Goal: Task Accomplishment & Management: Complete application form

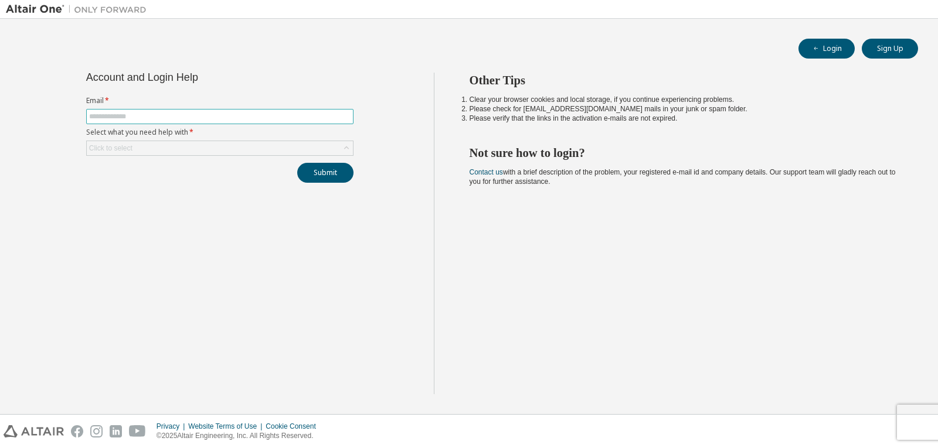
click at [217, 117] on input "text" at bounding box center [219, 116] width 261 height 9
type input "**********"
click at [178, 154] on div "Click to select" at bounding box center [220, 148] width 266 height 14
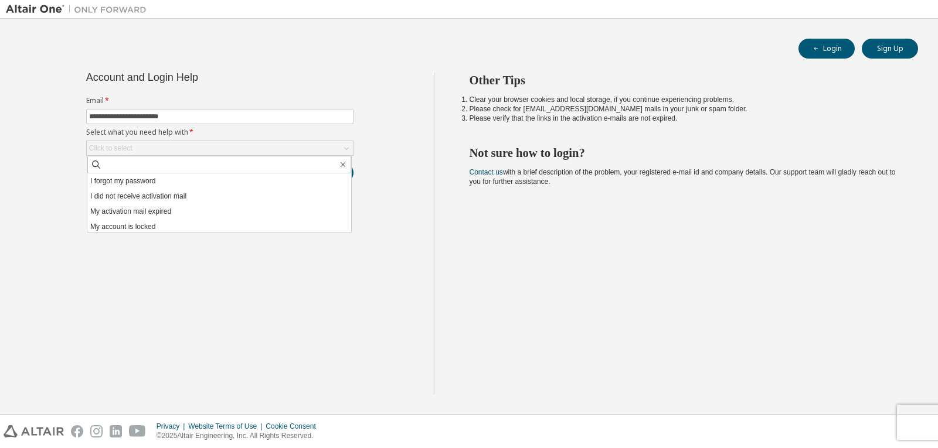
click at [173, 181] on li "I forgot my password" at bounding box center [219, 181] width 264 height 15
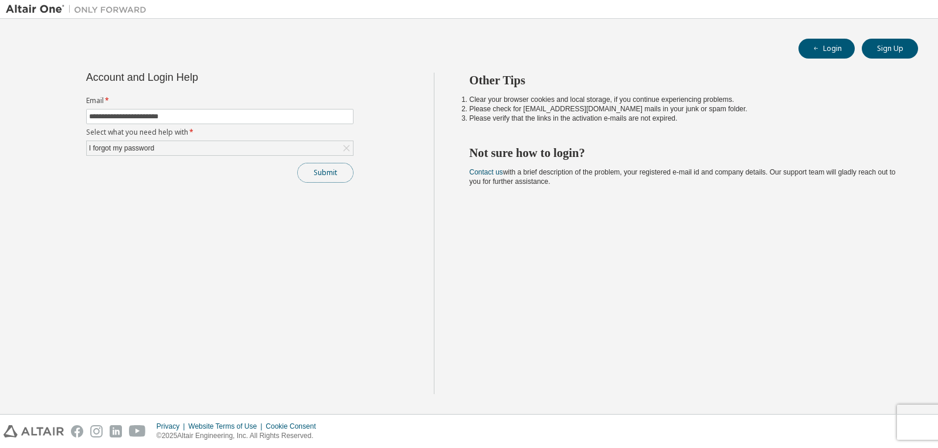
click at [301, 172] on button "Submit" at bounding box center [325, 173] width 56 height 20
click at [311, 176] on button "Submit" at bounding box center [325, 173] width 56 height 20
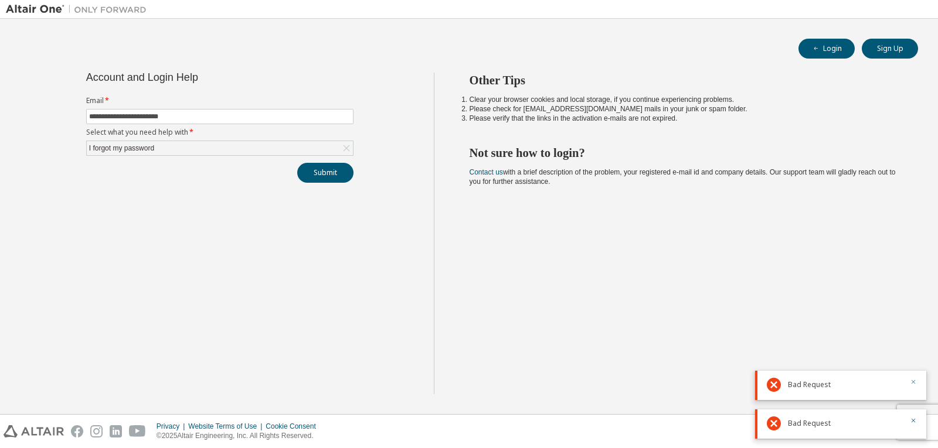
click at [916, 381] on icon "button" at bounding box center [913, 382] width 7 height 7
click at [917, 416] on div "Bad Request" at bounding box center [840, 424] width 171 height 29
click at [913, 417] on icon "button" at bounding box center [913, 420] width 7 height 7
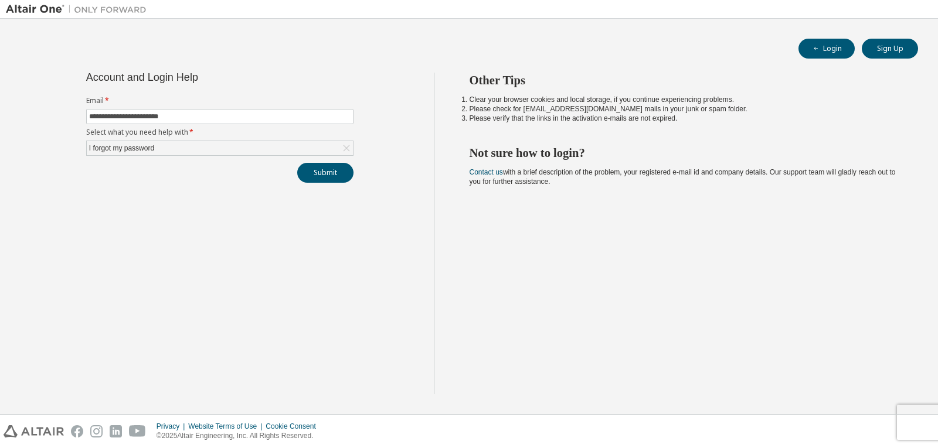
drag, startPoint x: 927, startPoint y: 422, endPoint x: 886, endPoint y: 422, distance: 41.0
click at [886, 422] on div "Privacy Website Terms of Use Cookie Consent © 2025 Altair Engineering, Inc. All…" at bounding box center [469, 431] width 938 height 33
click at [933, 421] on div "Privacy Website Terms of Use Cookie Consent © 2025 Altair Engineering, Inc. All…" at bounding box center [469, 431] width 938 height 33
click at [910, 420] on div "Privacy Website Terms of Use Cookie Consent © 2025 Altair Engineering, Inc. All…" at bounding box center [469, 431] width 938 height 33
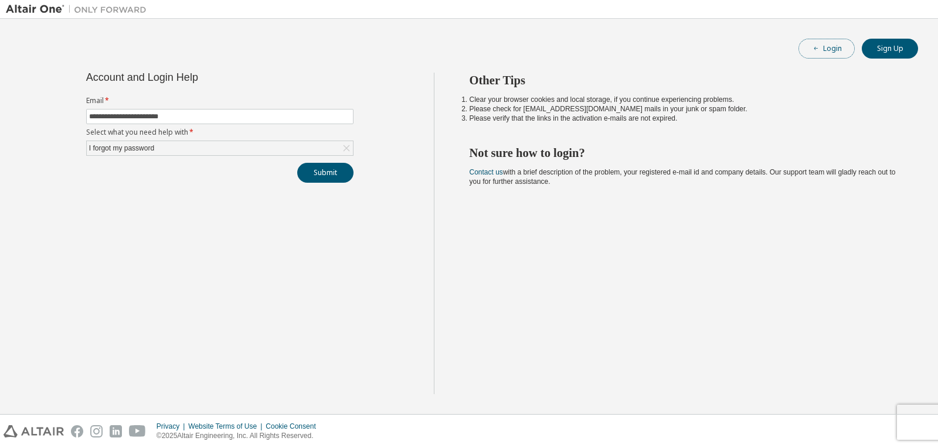
click at [817, 41] on button "Login" at bounding box center [826, 49] width 56 height 20
click at [254, 108] on form "Email * Select what you need help with * Click to select" at bounding box center [219, 126] width 267 height 60
click at [249, 120] on input "text" at bounding box center [219, 116] width 261 height 9
click at [165, 139] on form "**********" at bounding box center [219, 126] width 267 height 60
click at [172, 149] on div "Click to select" at bounding box center [220, 148] width 266 height 14
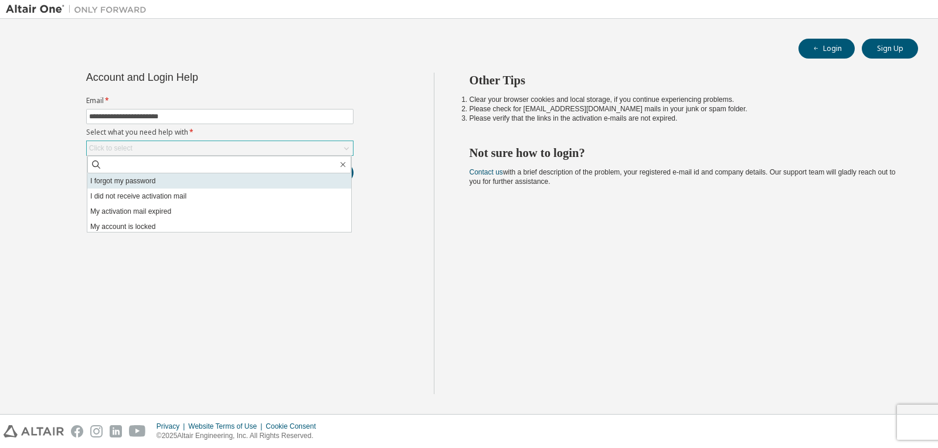
click at [151, 178] on li "I forgot my password" at bounding box center [219, 181] width 264 height 15
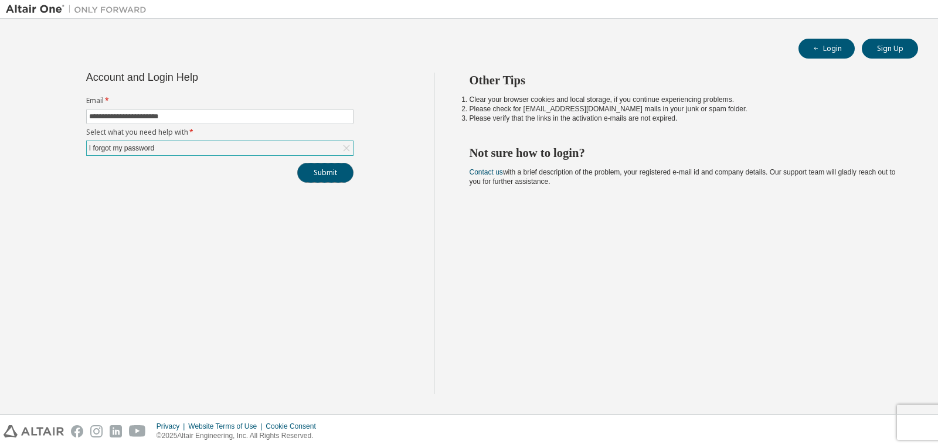
click at [301, 174] on button "Submit" at bounding box center [325, 173] width 56 height 20
click at [849, 421] on div "Bad Request" at bounding box center [845, 424] width 115 height 14
click at [916, 426] on button "button" at bounding box center [913, 422] width 7 height 11
click at [324, 112] on input "**********" at bounding box center [219, 116] width 261 height 9
type input "*"
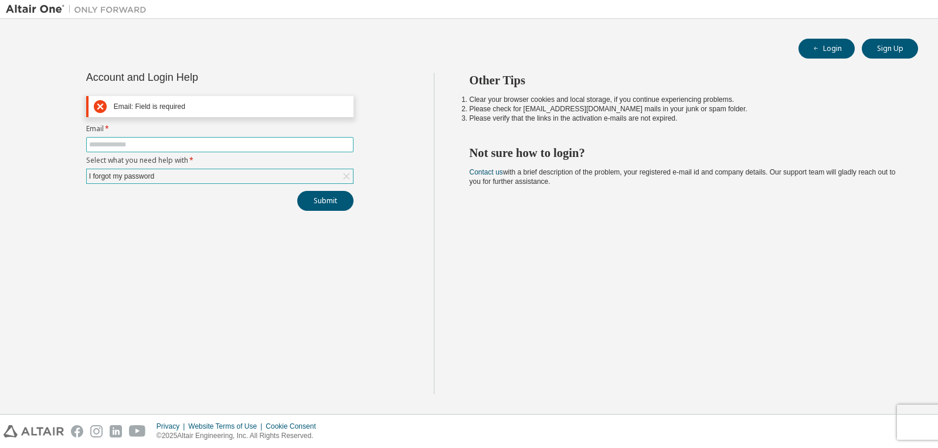
click at [245, 145] on input "text" at bounding box center [219, 144] width 261 height 9
click at [256, 154] on form "Email * Select what you need help with * I forgot my password" at bounding box center [219, 154] width 267 height 60
click at [254, 150] on span at bounding box center [219, 144] width 267 height 15
click at [254, 148] on input "text" at bounding box center [219, 144] width 261 height 9
click at [270, 147] on input "text" at bounding box center [219, 144] width 261 height 9
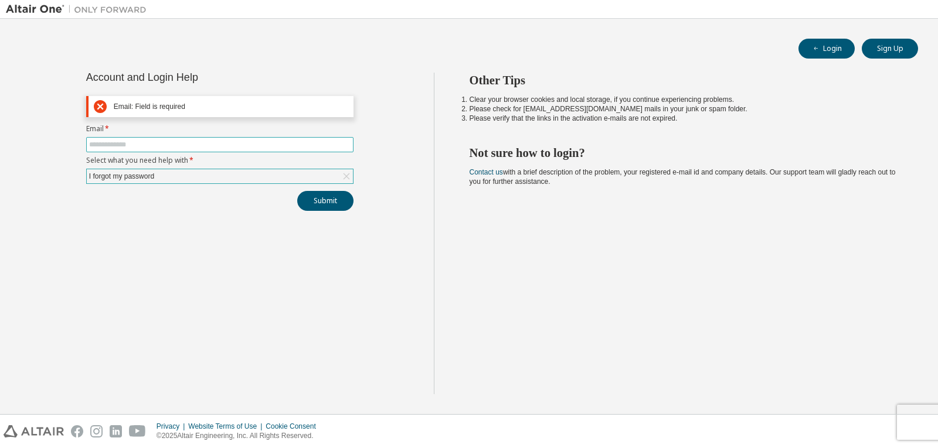
type input "*"
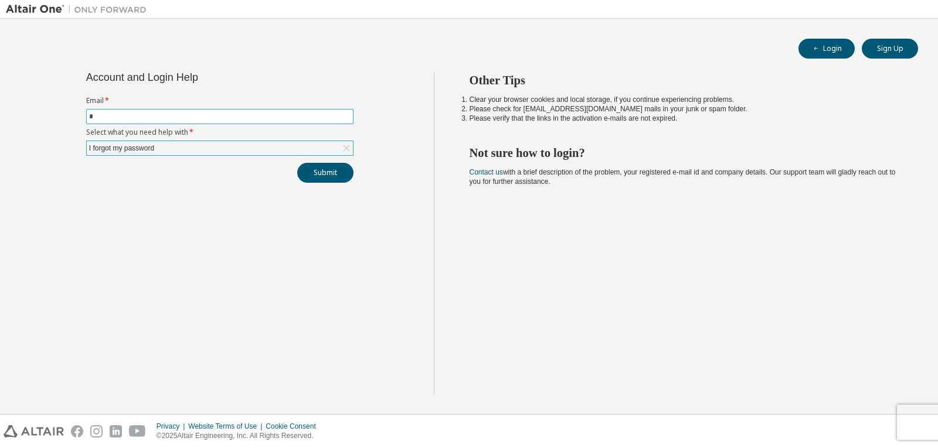
type input "**"
